Goal: Find specific page/section: Find specific page/section

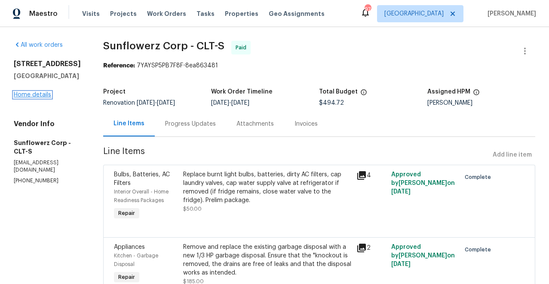
click at [37, 98] on link "Home details" at bounding box center [32, 95] width 37 height 6
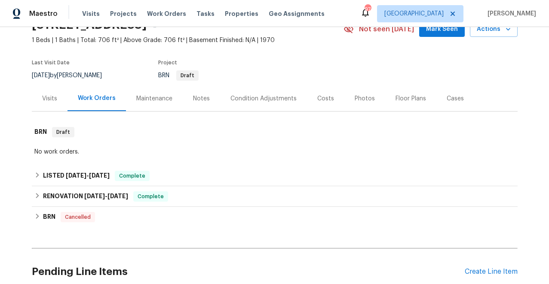
scroll to position [45, 0]
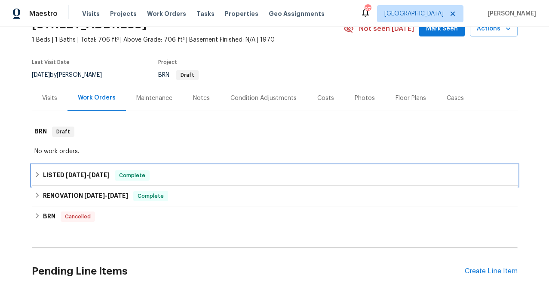
click at [38, 176] on icon at bounding box center [37, 175] width 6 height 6
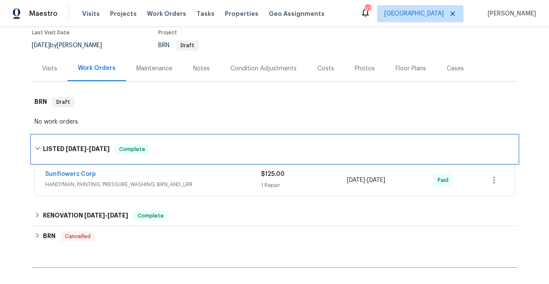
scroll to position [75, 0]
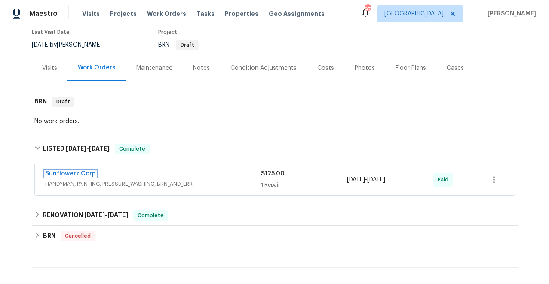
click at [81, 175] on link "Sunflowerz Corp" at bounding box center [70, 174] width 51 height 6
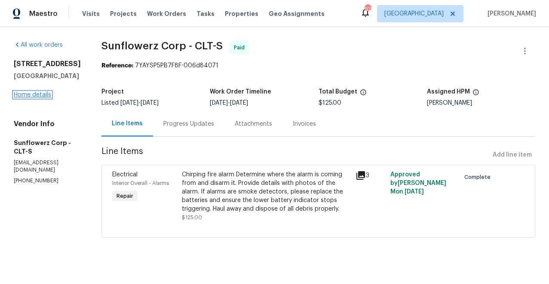
click at [42, 98] on link "Home details" at bounding box center [32, 95] width 37 height 6
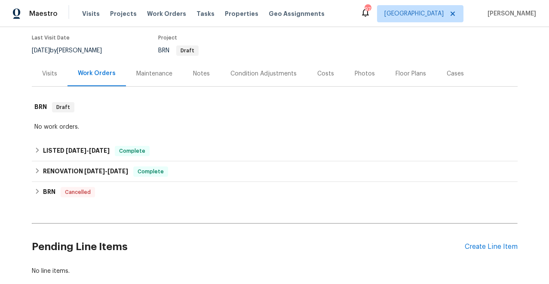
scroll to position [73, 0]
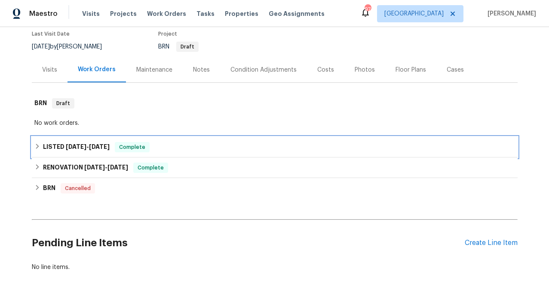
click at [39, 145] on icon at bounding box center [37, 146] width 6 height 6
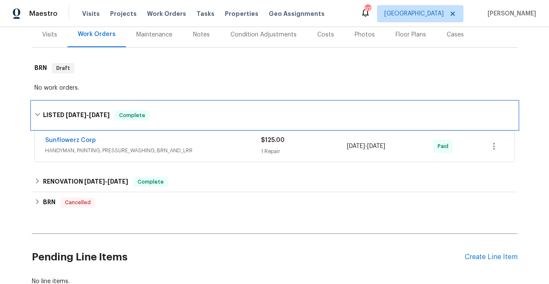
scroll to position [121, 0]
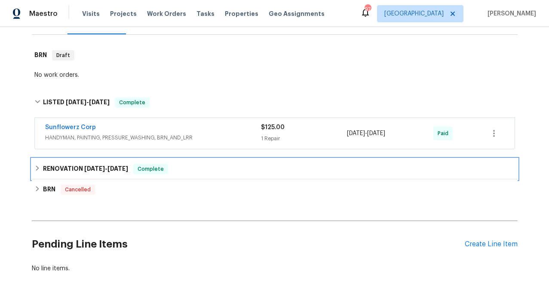
click at [37, 168] on icon at bounding box center [37, 168] width 6 height 6
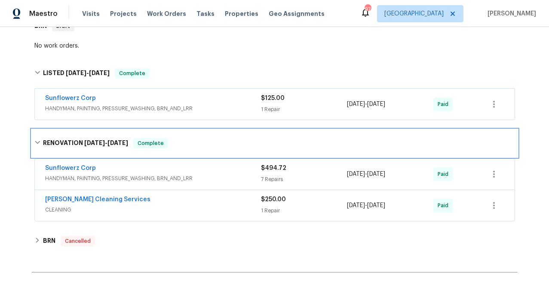
scroll to position [151, 0]
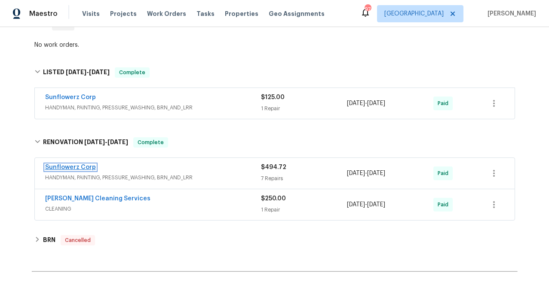
click at [73, 168] on link "Sunflowerz Corp" at bounding box center [70, 168] width 51 height 6
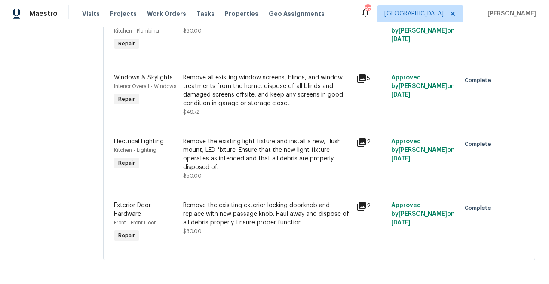
scroll to position [8, 0]
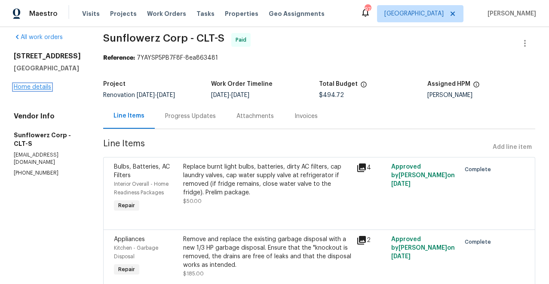
click at [39, 90] on link "Home details" at bounding box center [32, 87] width 37 height 6
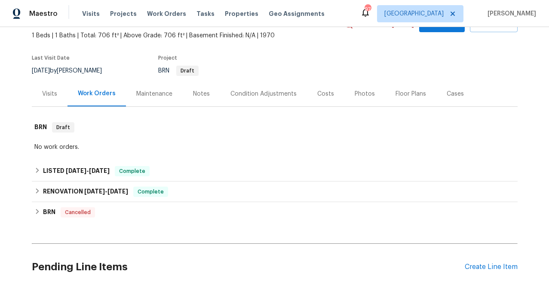
scroll to position [66, 0]
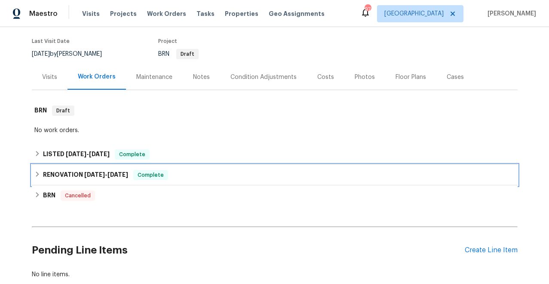
click at [37, 177] on icon at bounding box center [37, 174] width 6 height 6
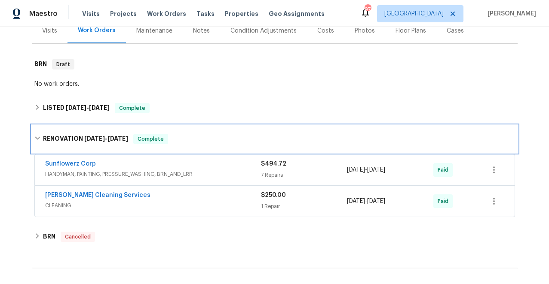
scroll to position [118, 0]
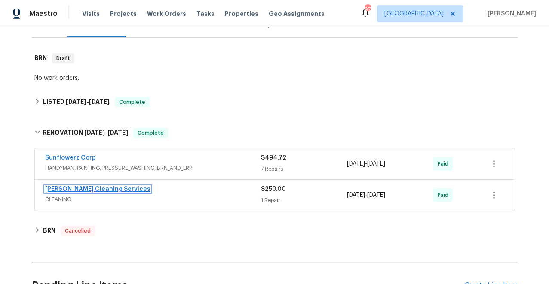
click at [72, 188] on link "[PERSON_NAME] Cleaning Services" at bounding box center [97, 189] width 105 height 6
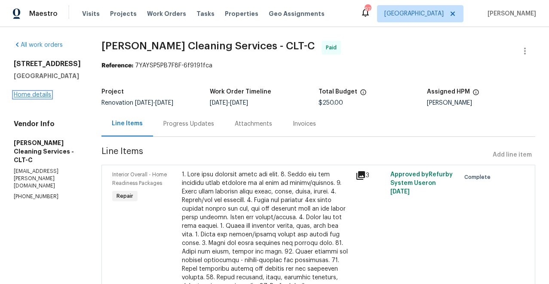
click at [37, 98] on link "Home details" at bounding box center [32, 95] width 37 height 6
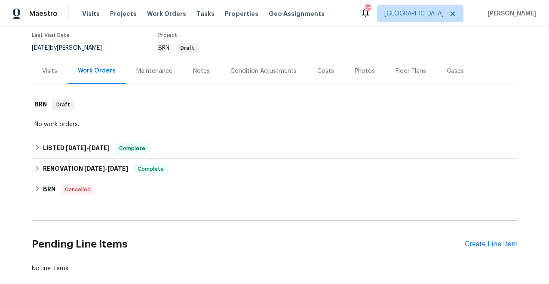
scroll to position [103, 0]
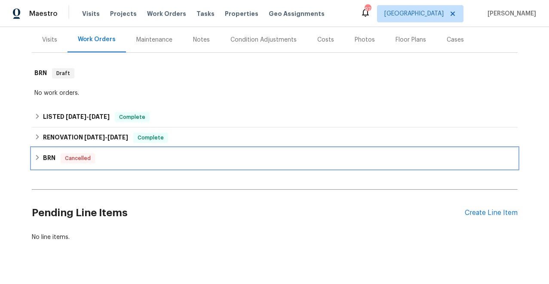
click at [40, 157] on icon at bounding box center [37, 158] width 6 height 6
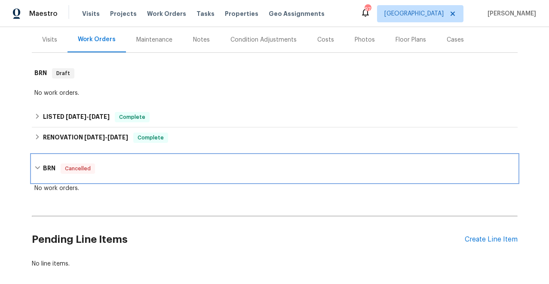
click at [39, 165] on icon at bounding box center [37, 168] width 6 height 6
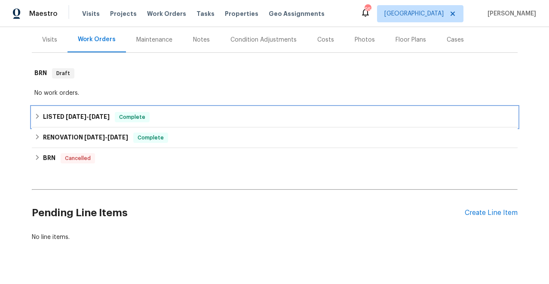
click at [36, 116] on icon at bounding box center [37, 116] width 6 height 6
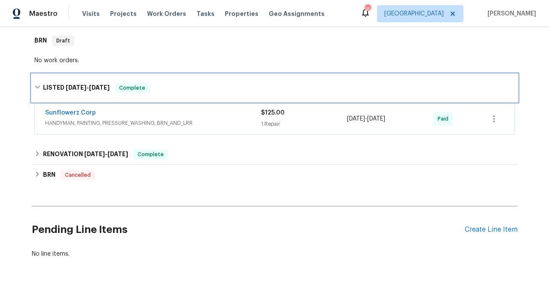
scroll to position [149, 0]
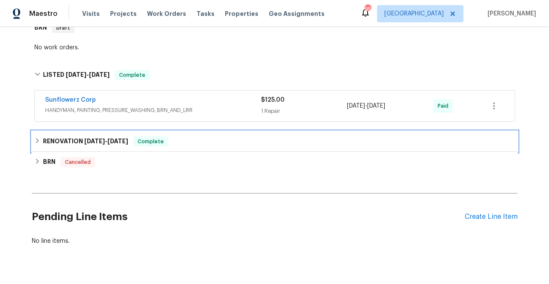
click at [37, 141] on icon at bounding box center [37, 141] width 6 height 6
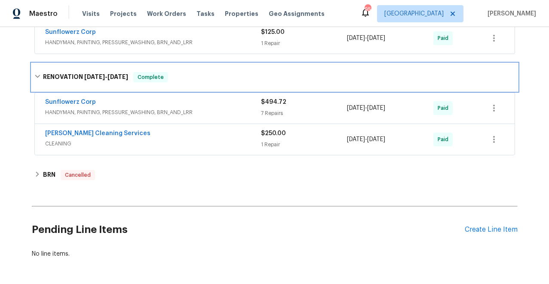
scroll to position [230, 0]
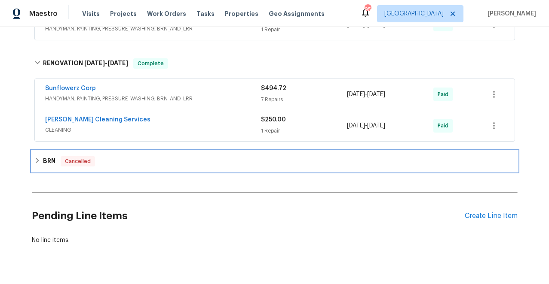
click at [39, 158] on icon at bounding box center [37, 161] width 6 height 6
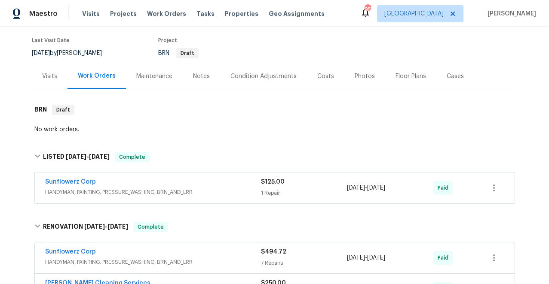
scroll to position [0, 0]
